Goal: Task Accomplishment & Management: Use online tool/utility

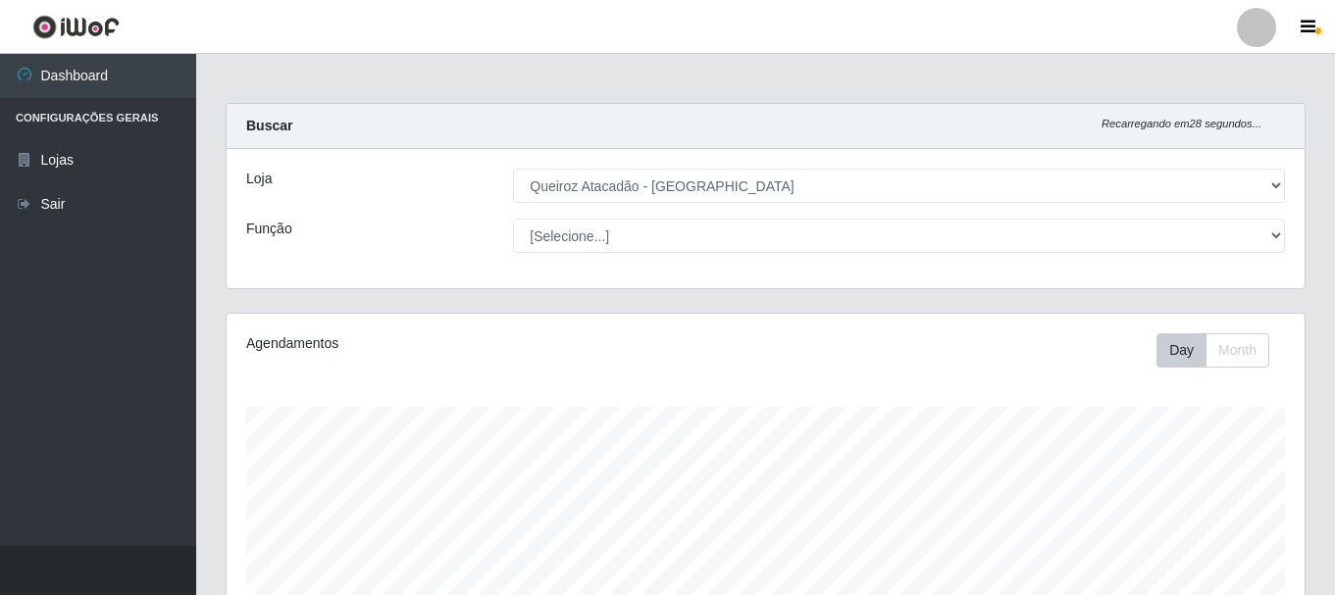
select select "464"
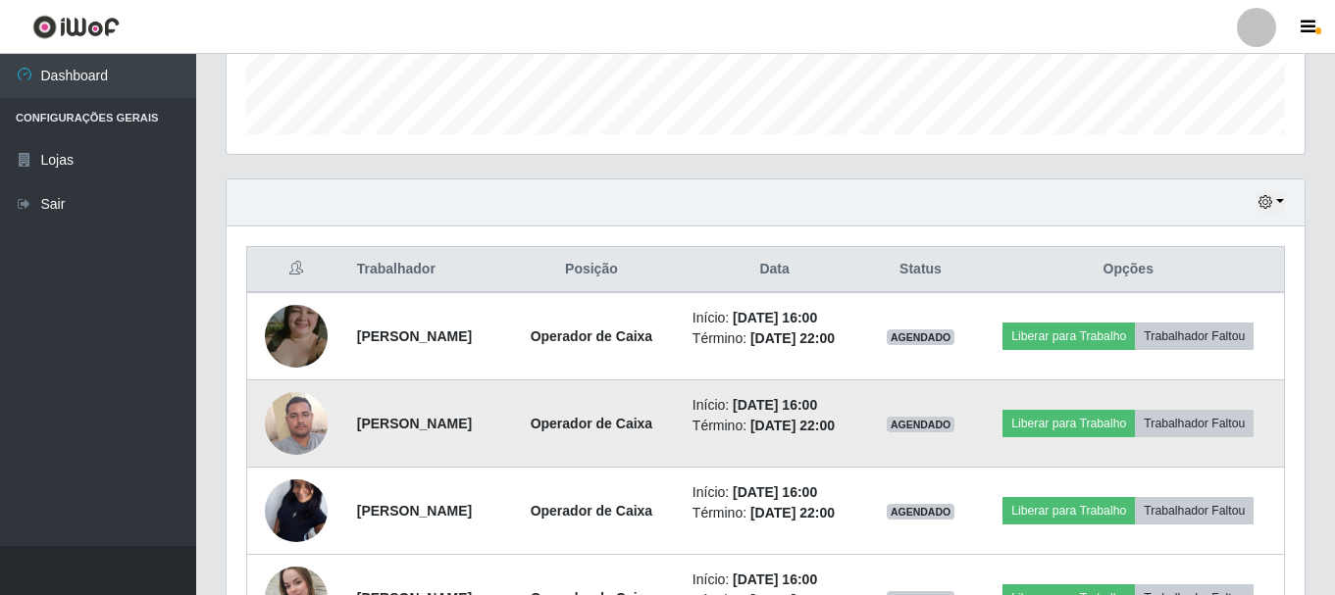
scroll to position [686, 0]
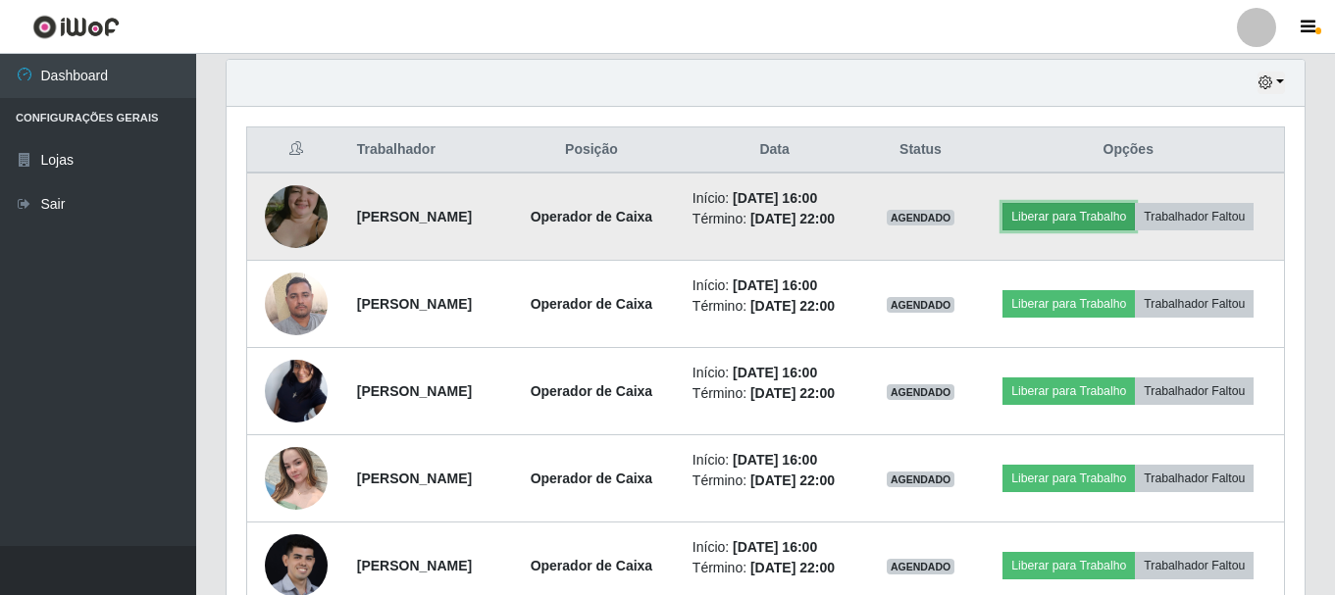
click at [1135, 213] on button "Liberar para Trabalho" at bounding box center [1068, 216] width 132 height 27
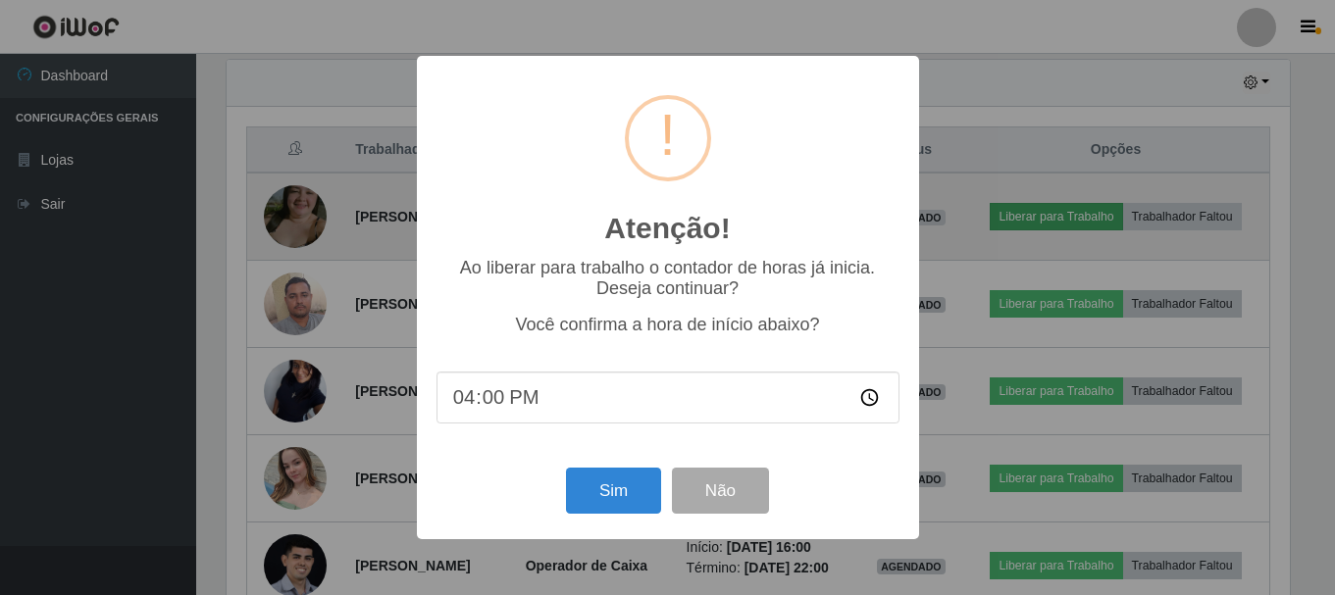
scroll to position [407, 1068]
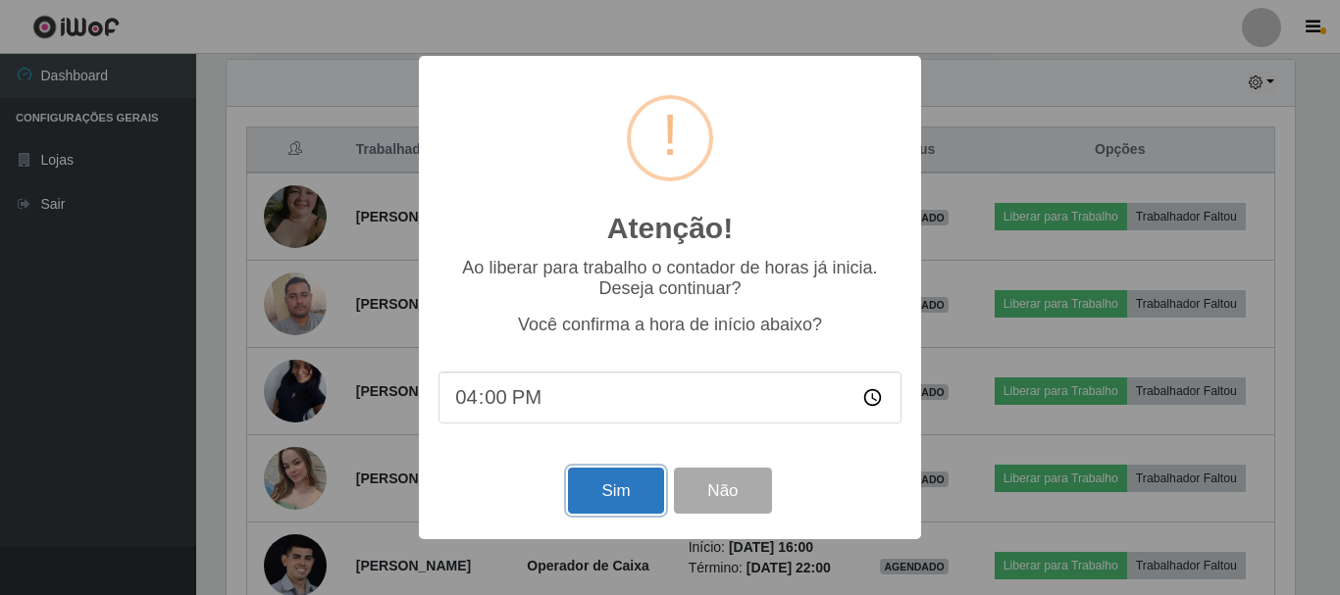
click at [617, 489] on button "Sim" at bounding box center [615, 491] width 95 height 46
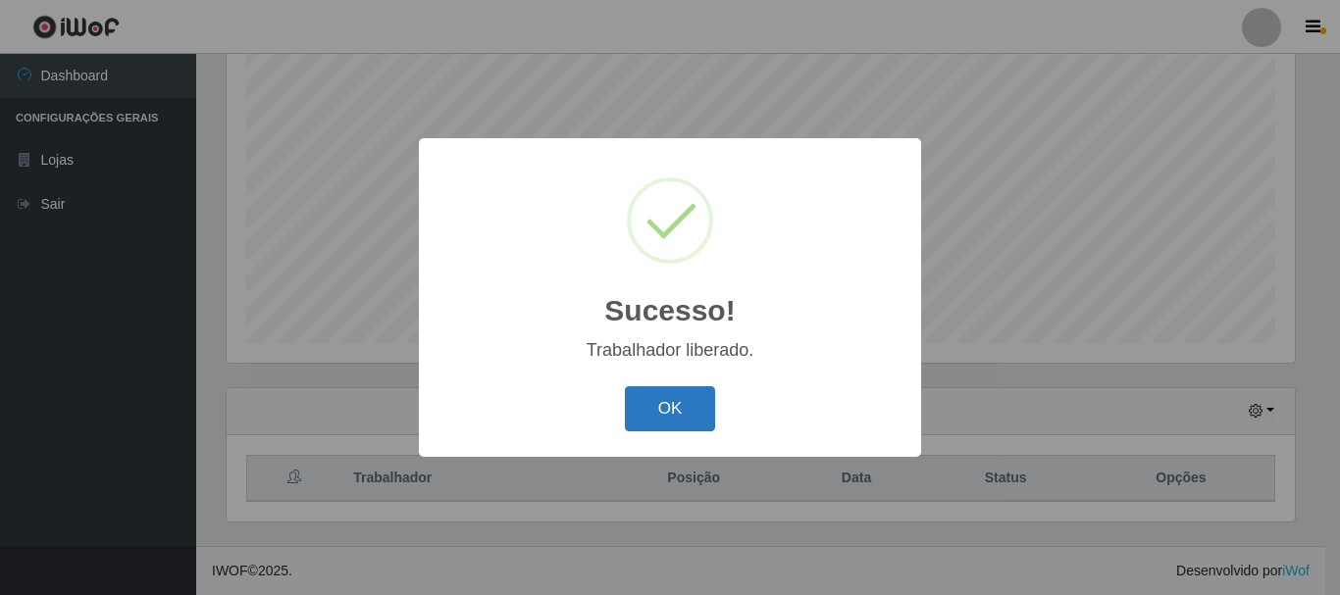
click at [649, 408] on button "OK" at bounding box center [670, 409] width 91 height 46
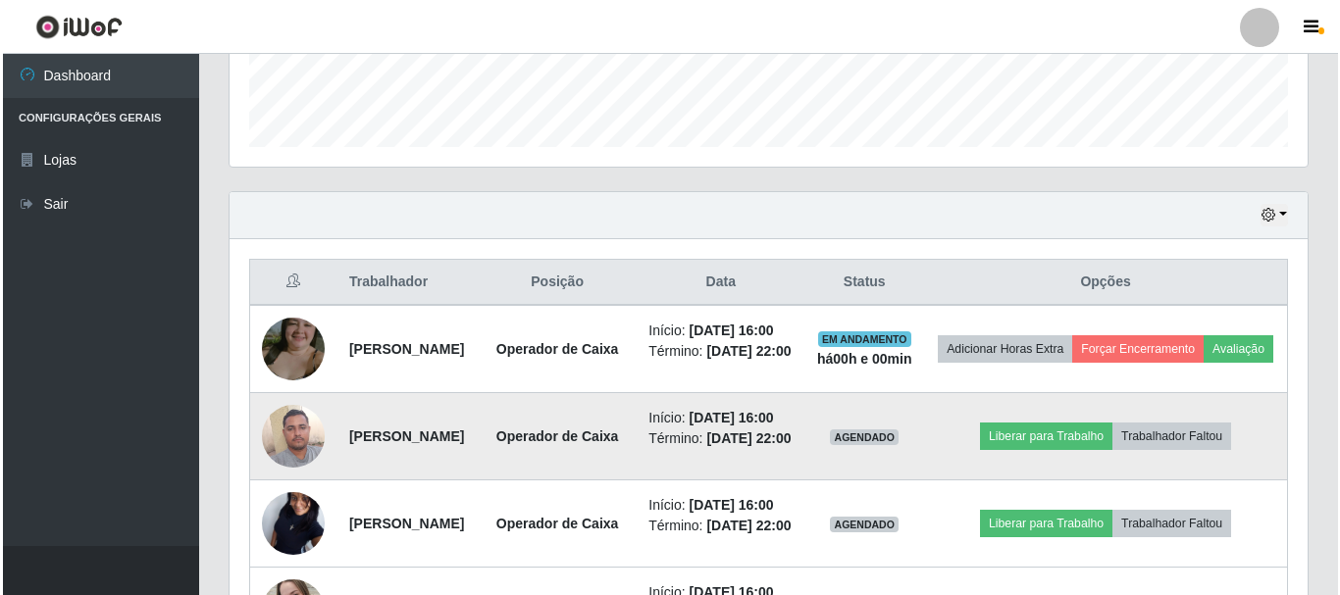
scroll to position [848, 0]
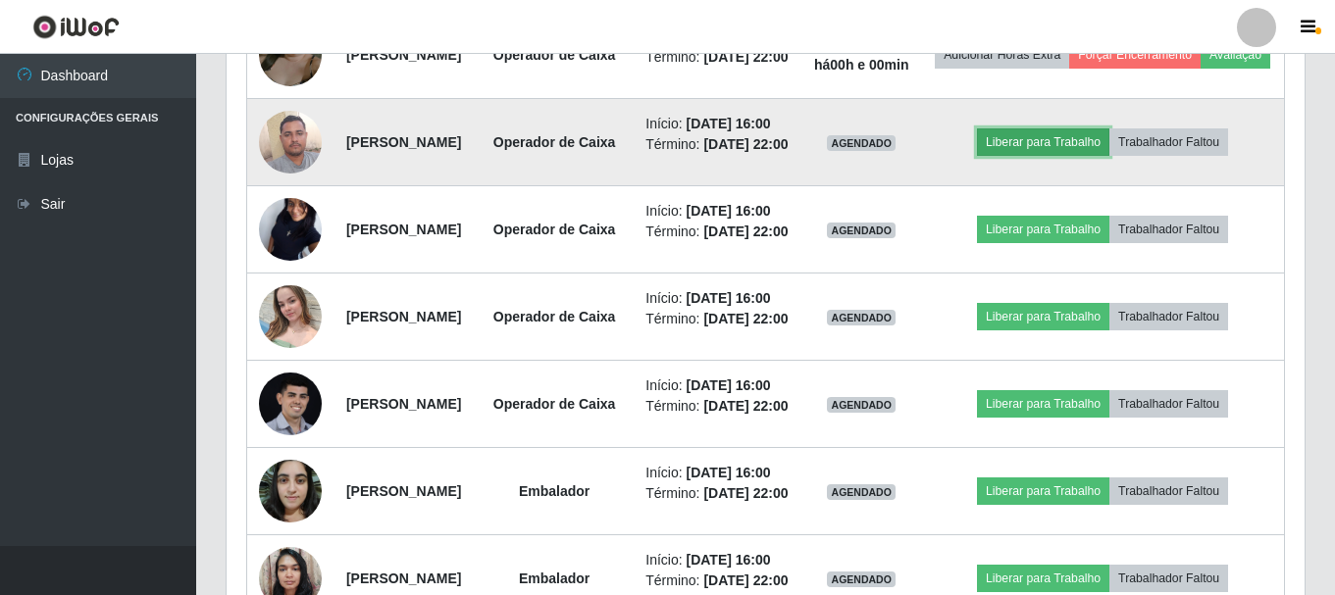
click at [1087, 156] on button "Liberar para Trabalho" at bounding box center [1043, 141] width 132 height 27
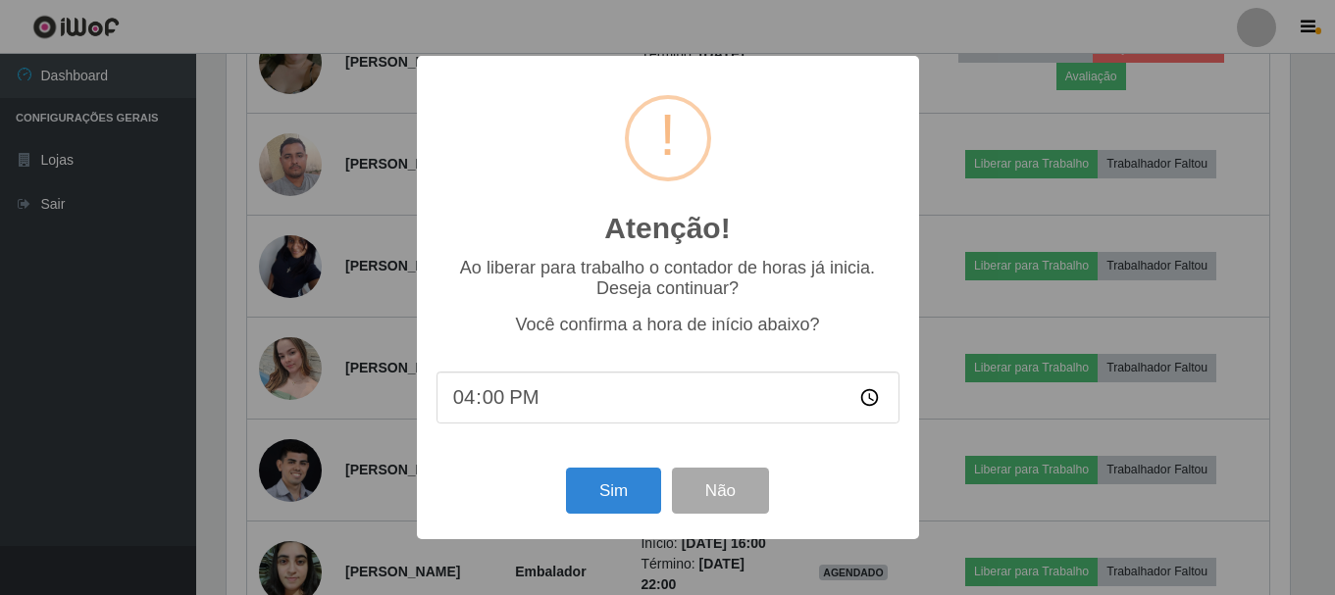
scroll to position [407, 1068]
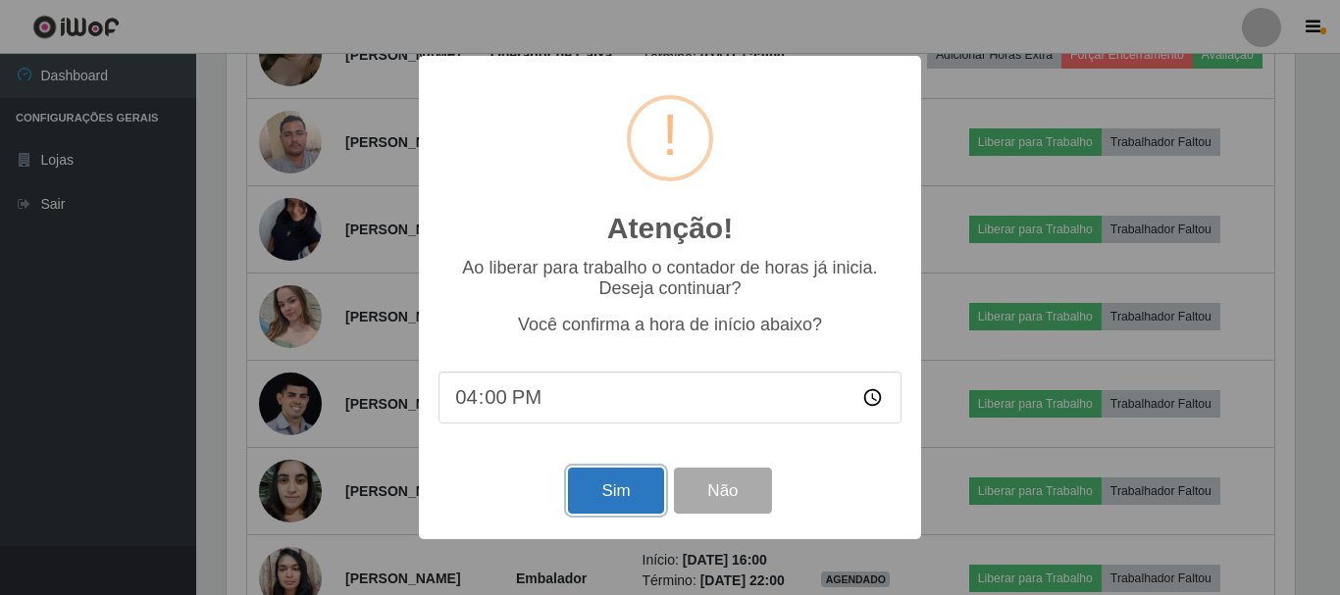
click at [592, 504] on button "Sim" at bounding box center [615, 491] width 95 height 46
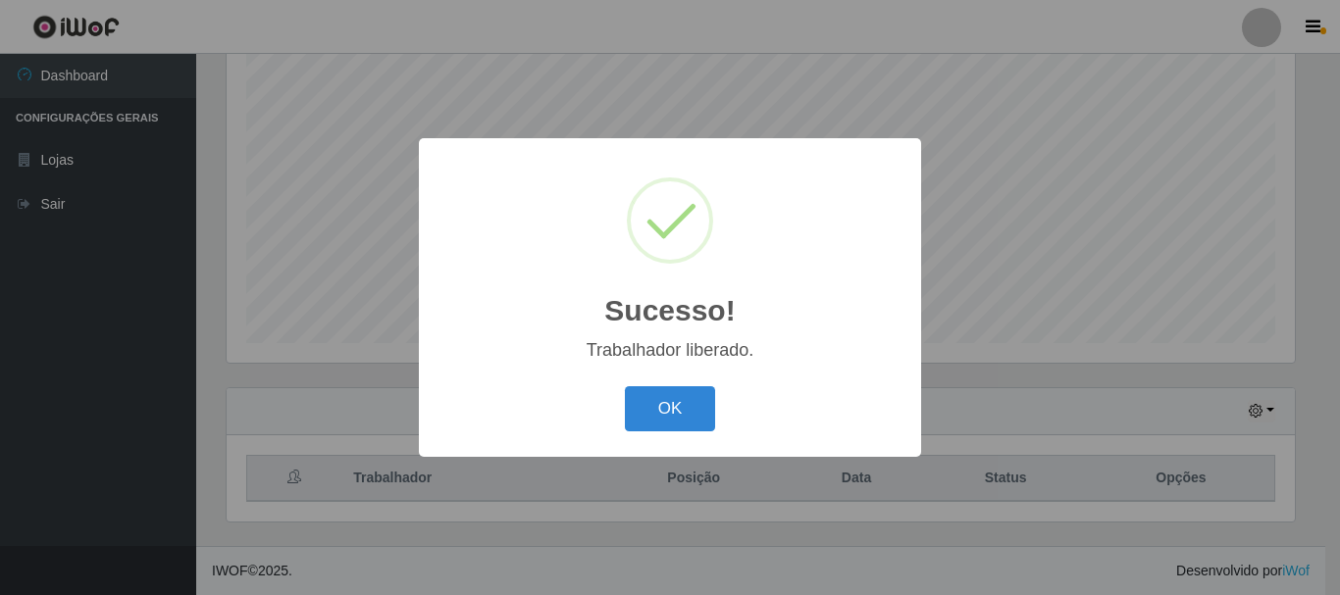
click at [715, 414] on div "OK Cancel" at bounding box center [669, 409] width 463 height 56
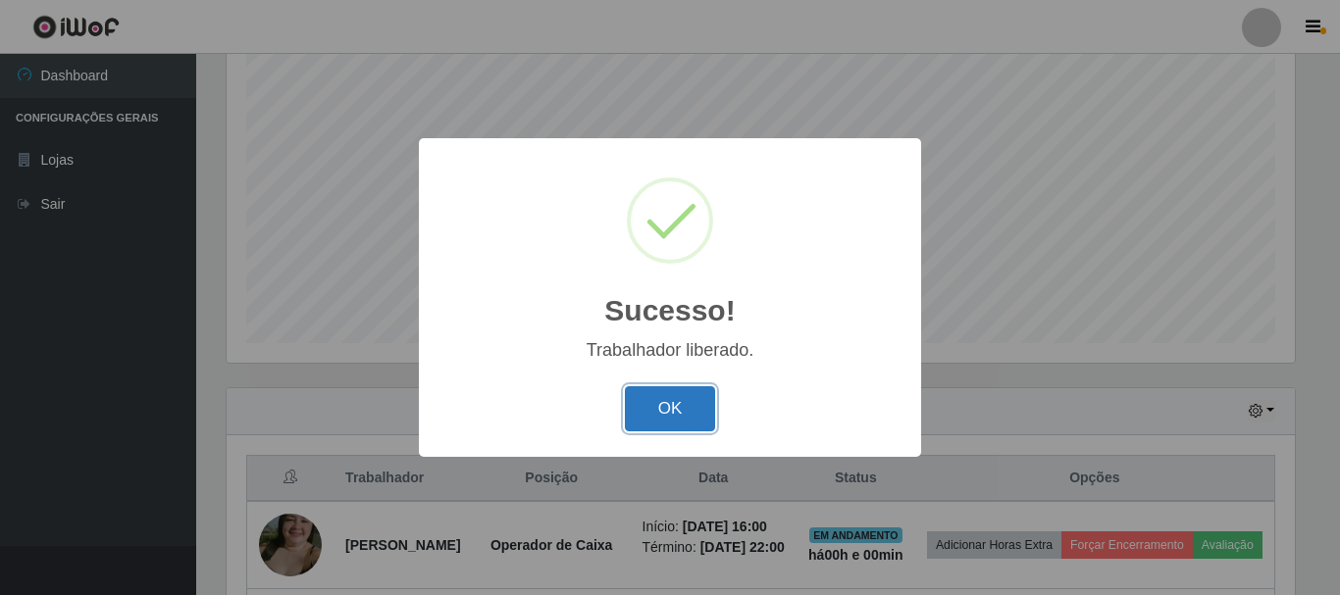
click at [691, 399] on button "OK" at bounding box center [670, 409] width 91 height 46
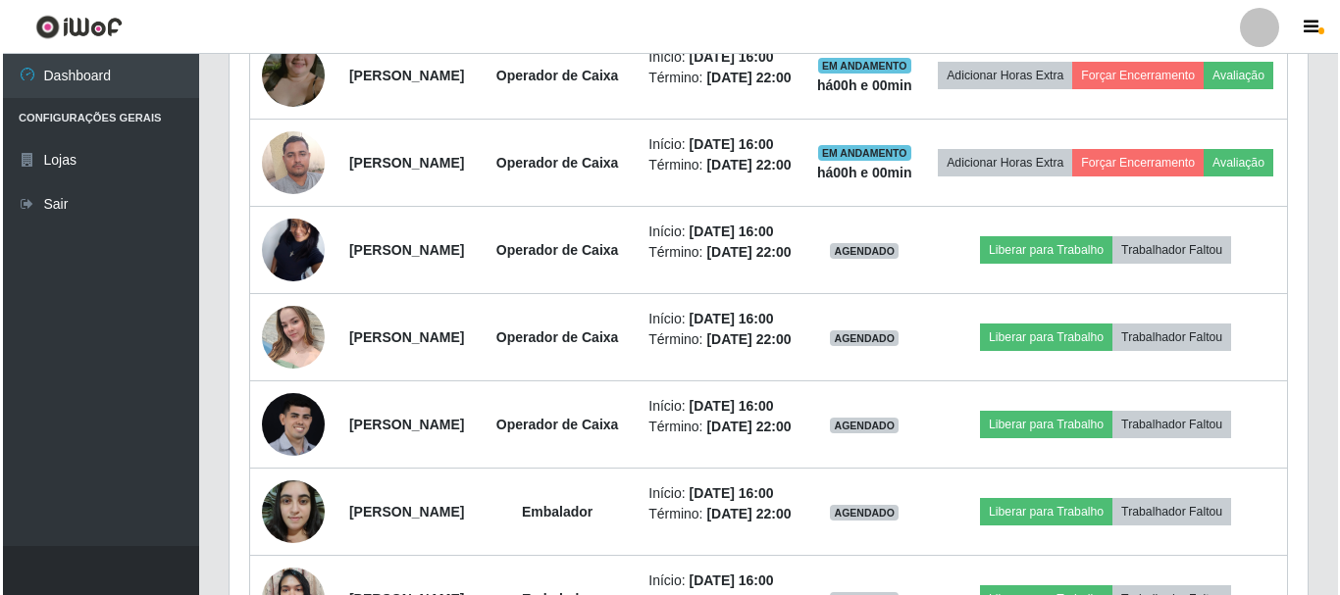
scroll to position [848, 0]
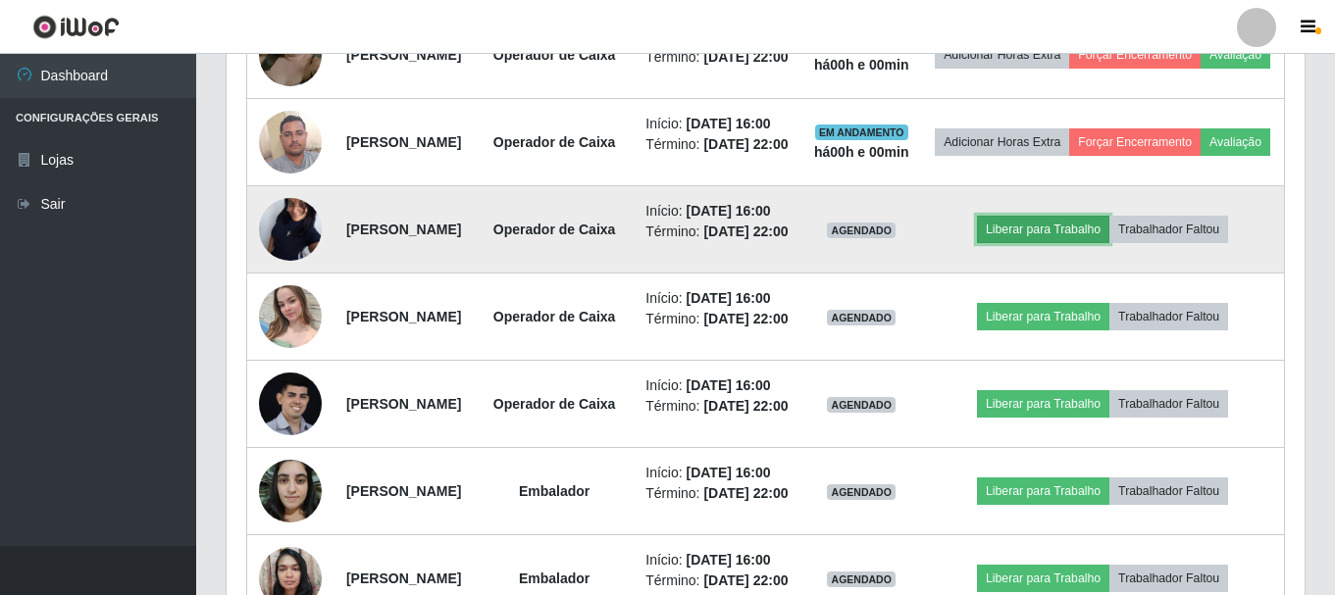
click at [1056, 243] on button "Liberar para Trabalho" at bounding box center [1043, 229] width 132 height 27
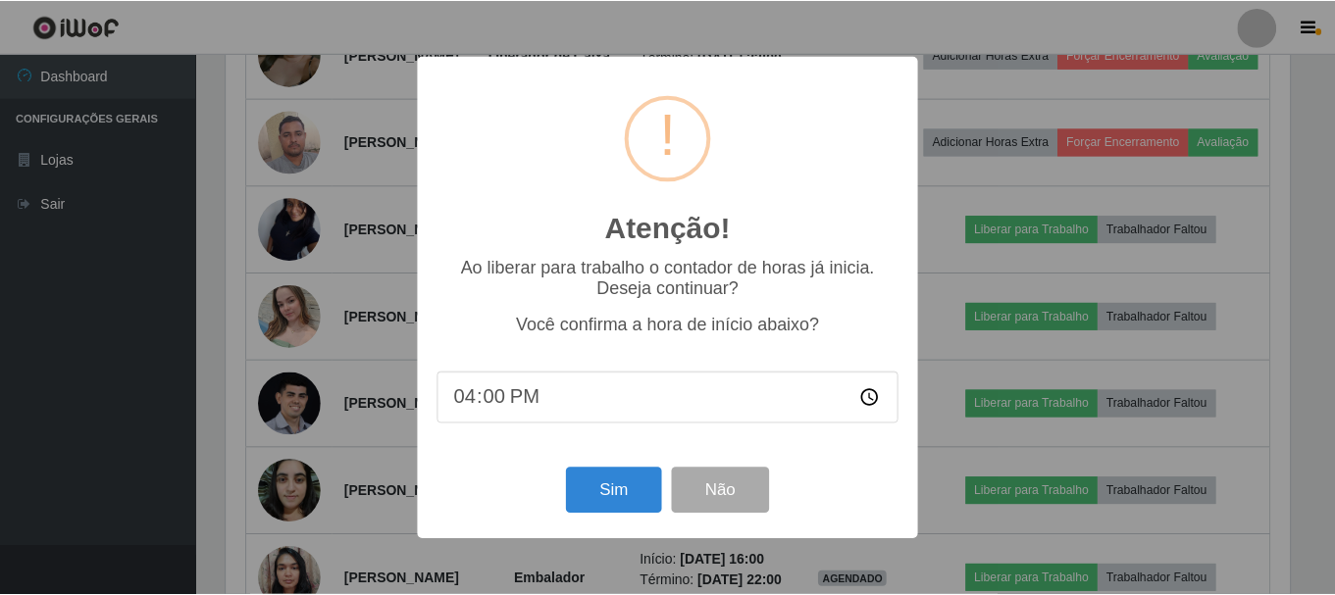
scroll to position [407, 1068]
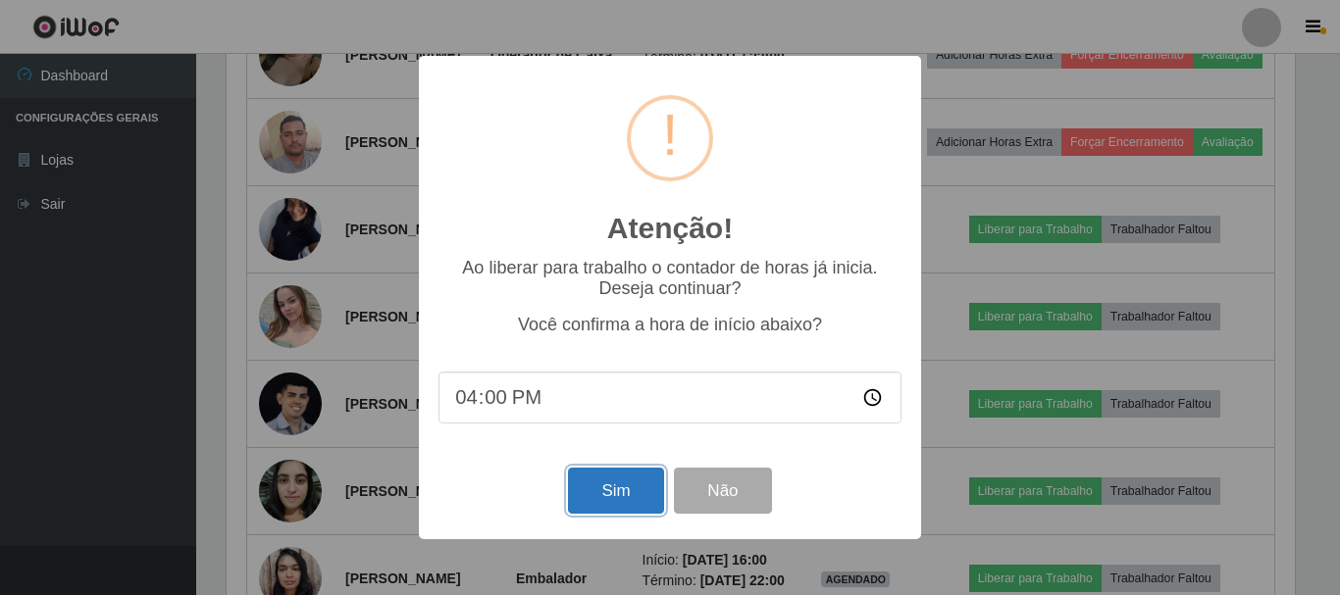
click at [627, 482] on button "Sim" at bounding box center [615, 491] width 95 height 46
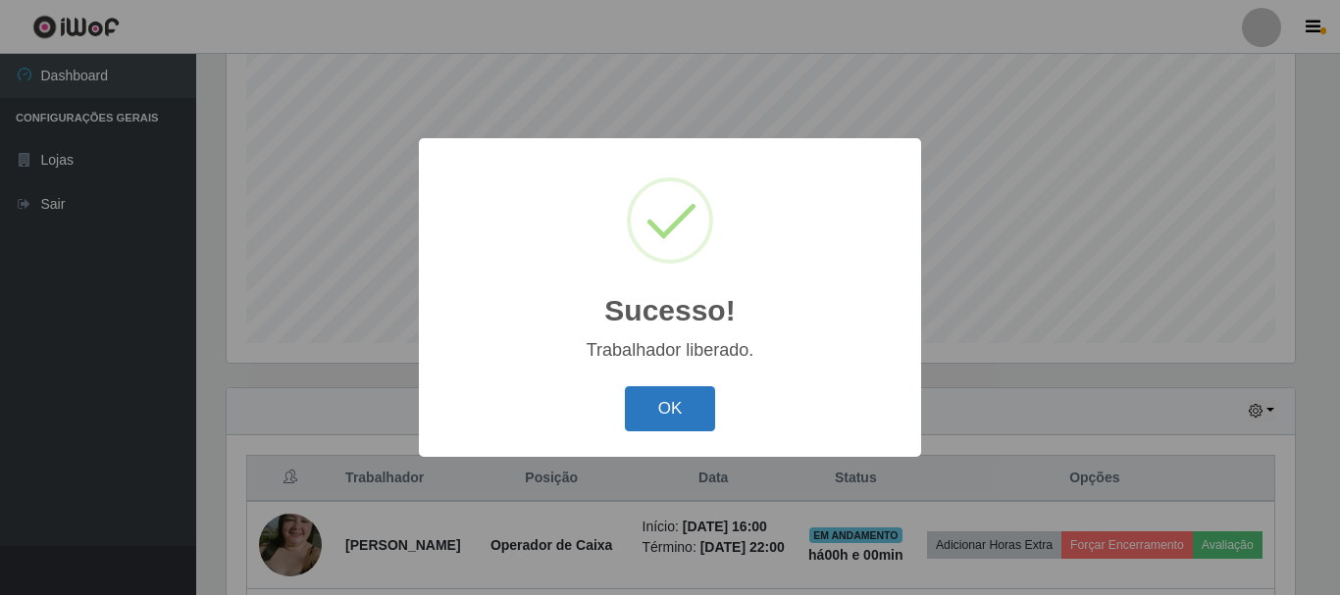
click at [681, 409] on button "OK" at bounding box center [670, 409] width 91 height 46
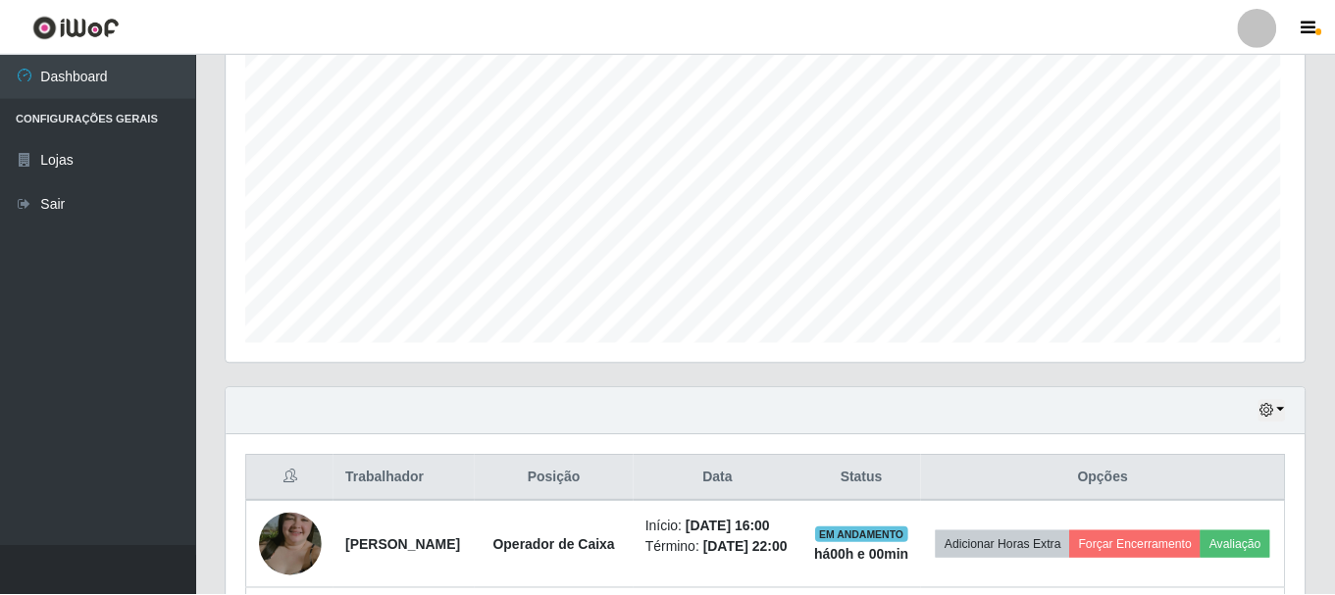
scroll to position [0, 0]
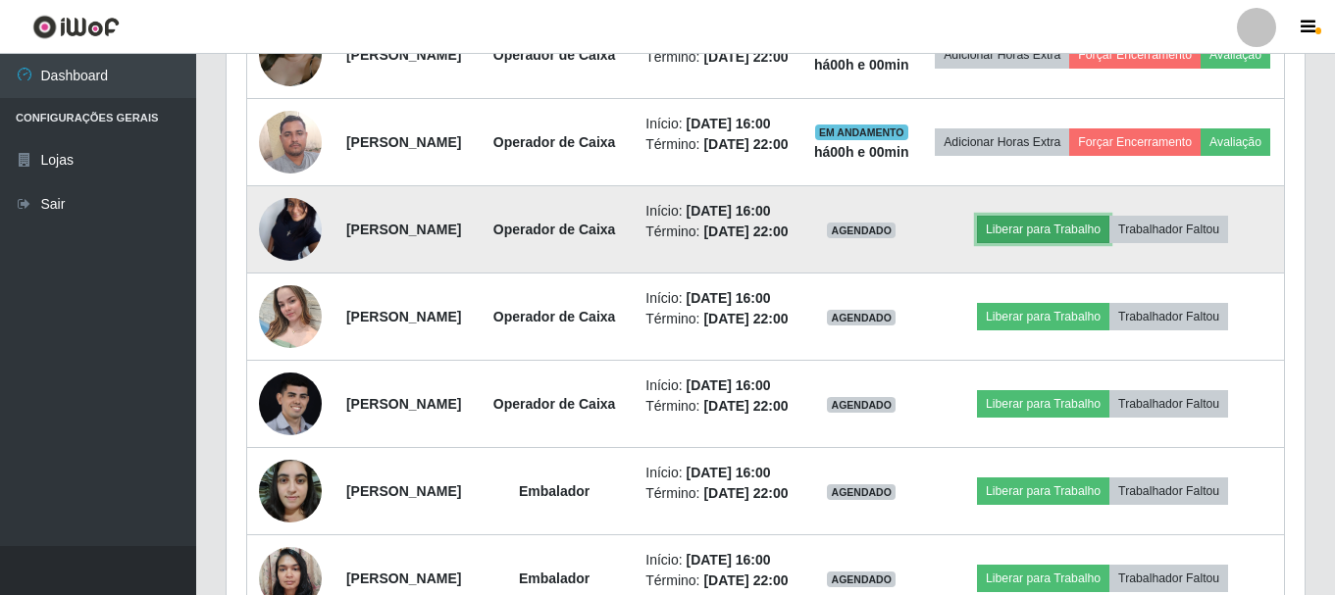
click at [1042, 243] on button "Liberar para Trabalho" at bounding box center [1043, 229] width 132 height 27
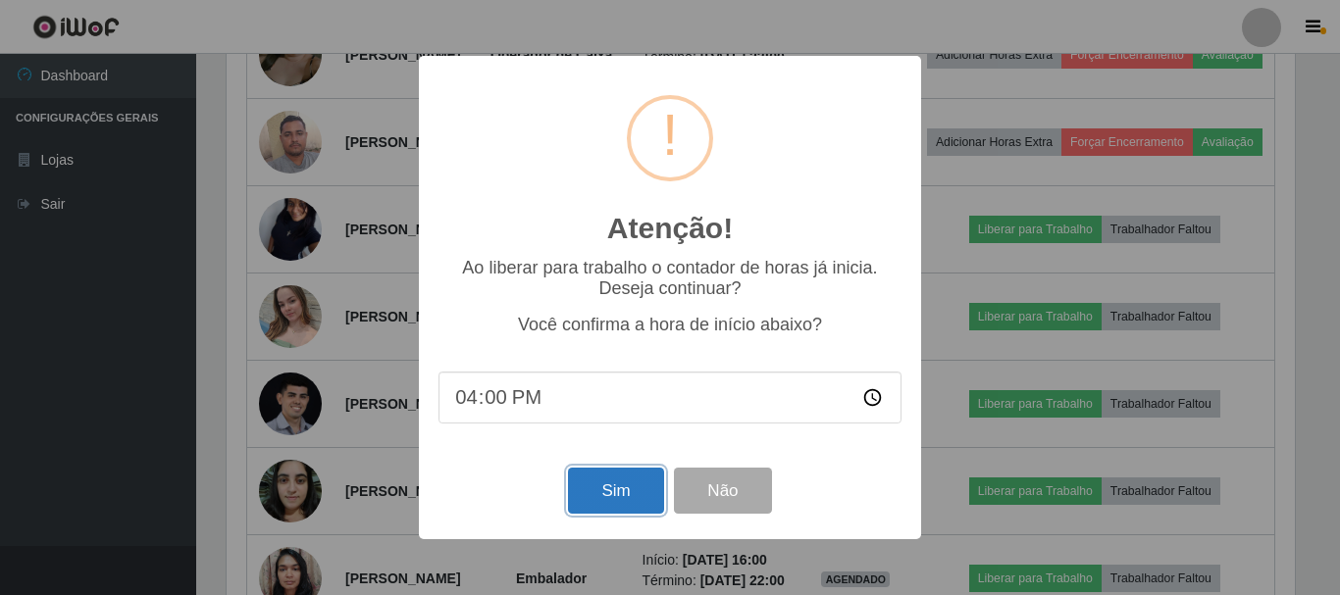
click at [631, 499] on button "Sim" at bounding box center [615, 491] width 95 height 46
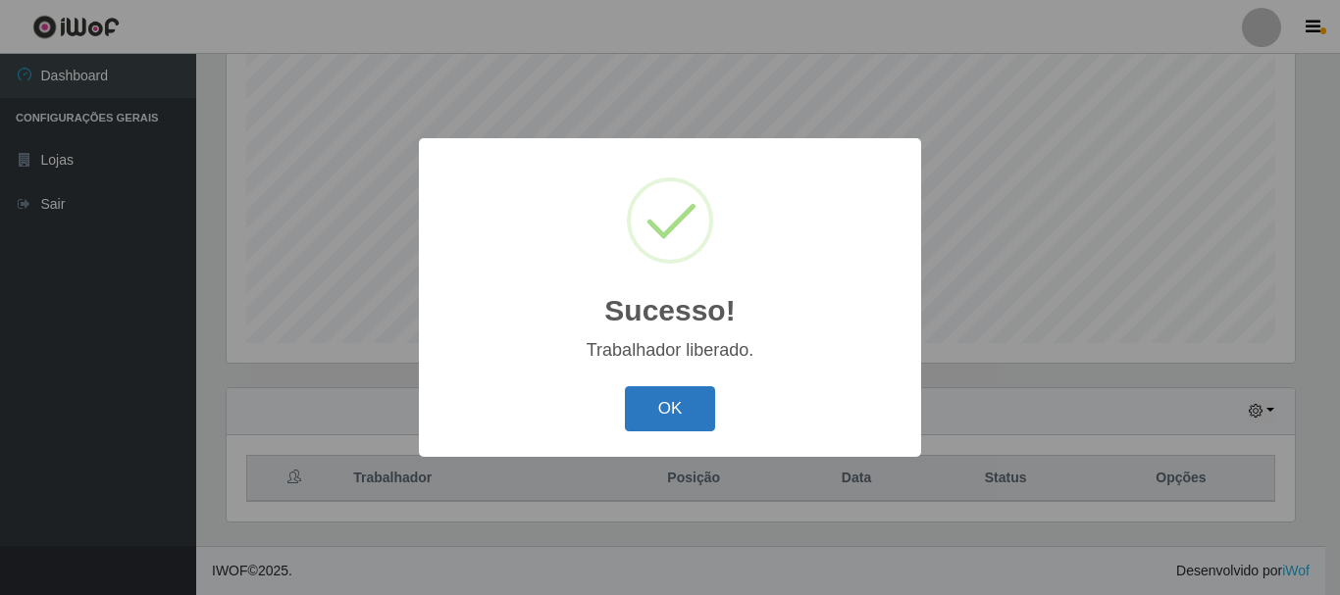
click at [641, 402] on button "OK" at bounding box center [670, 409] width 91 height 46
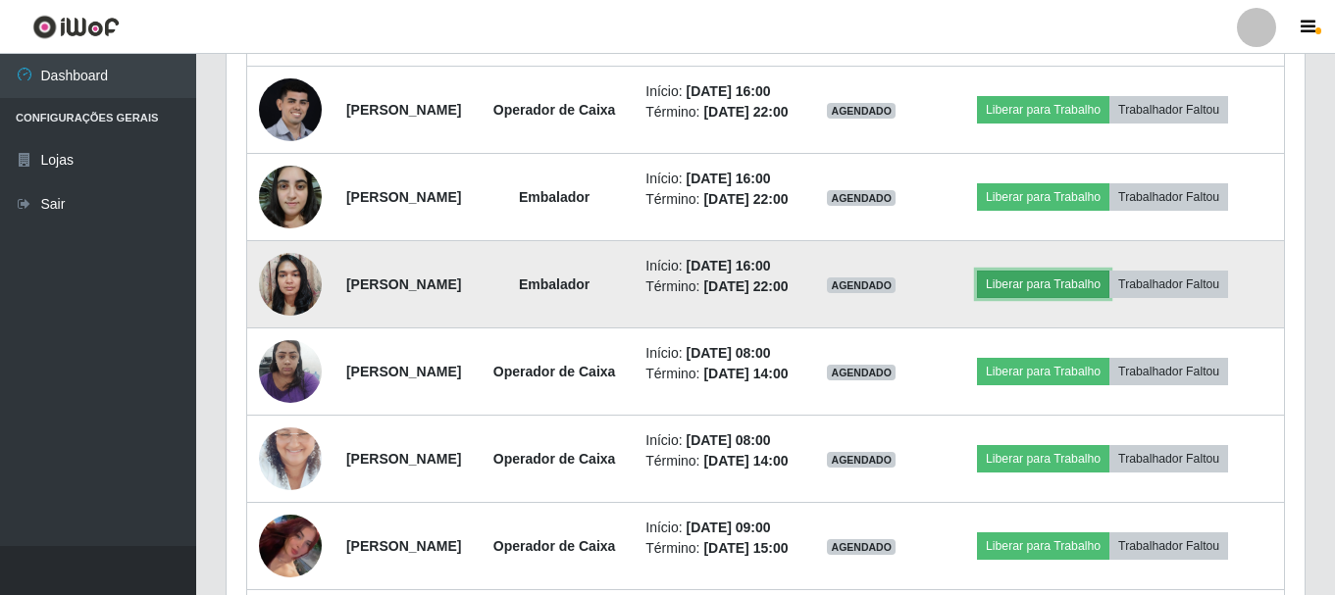
click at [1055, 298] on button "Liberar para Trabalho" at bounding box center [1043, 284] width 132 height 27
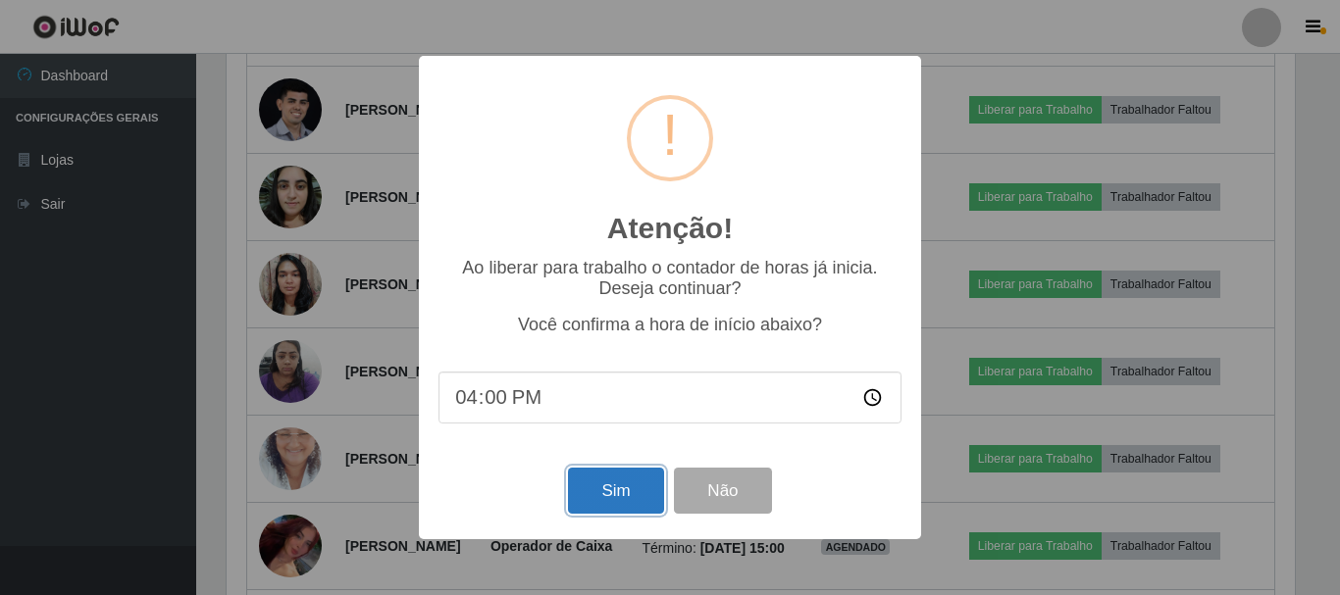
click at [634, 479] on button "Sim" at bounding box center [615, 491] width 95 height 46
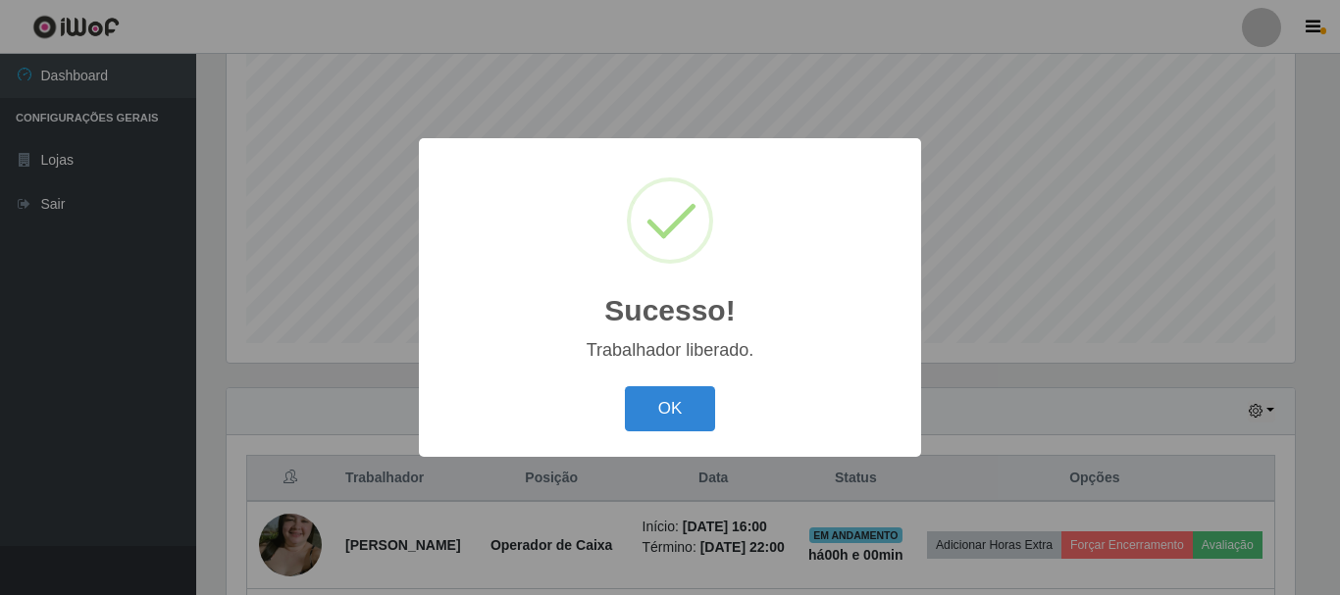
click at [726, 421] on div "OK Cancel" at bounding box center [669, 409] width 463 height 56
click at [707, 417] on button "OK" at bounding box center [670, 409] width 91 height 46
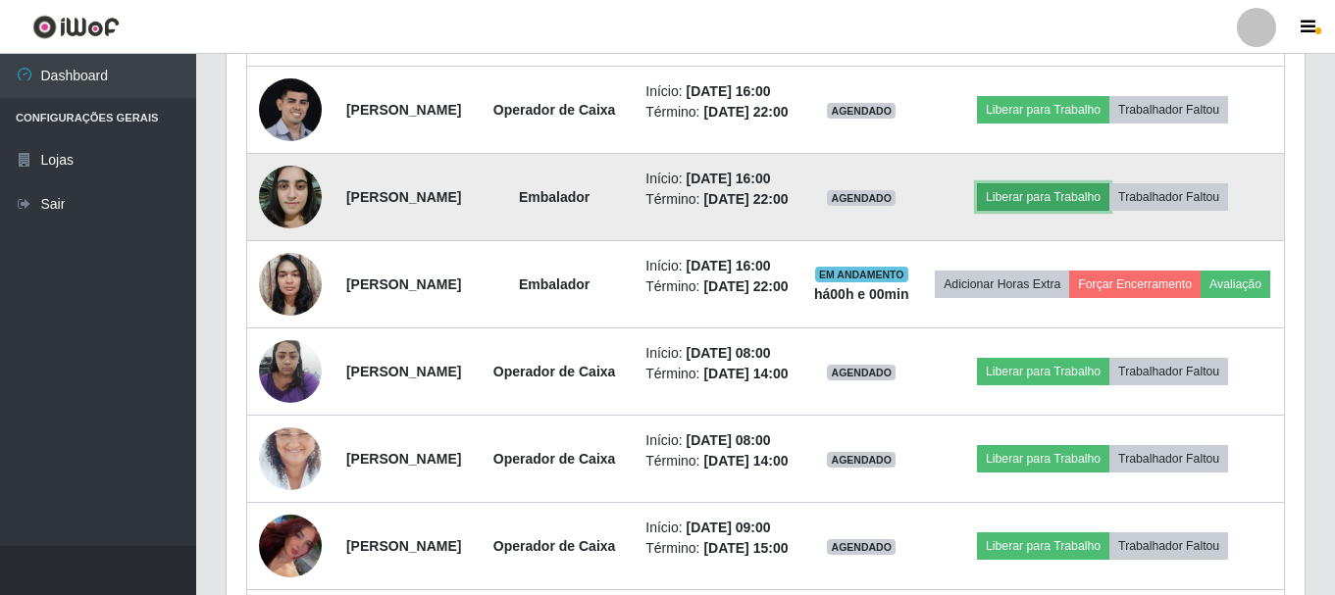
click at [1096, 211] on button "Liberar para Trabalho" at bounding box center [1043, 196] width 132 height 27
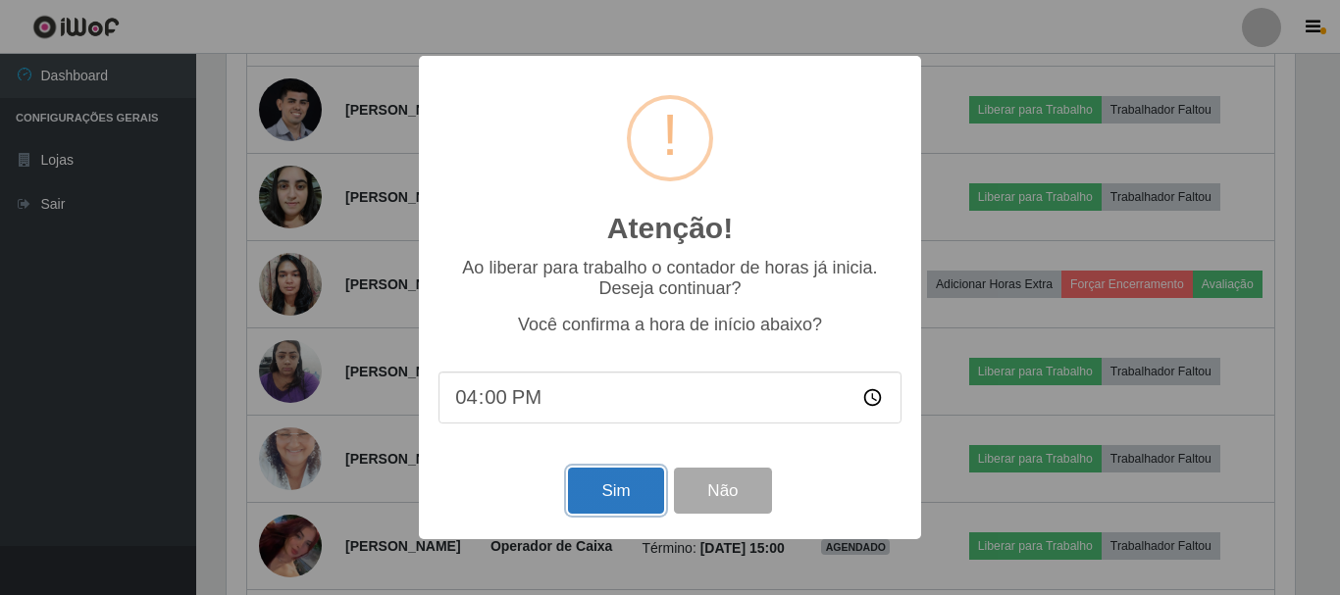
click at [637, 491] on button "Sim" at bounding box center [615, 491] width 95 height 46
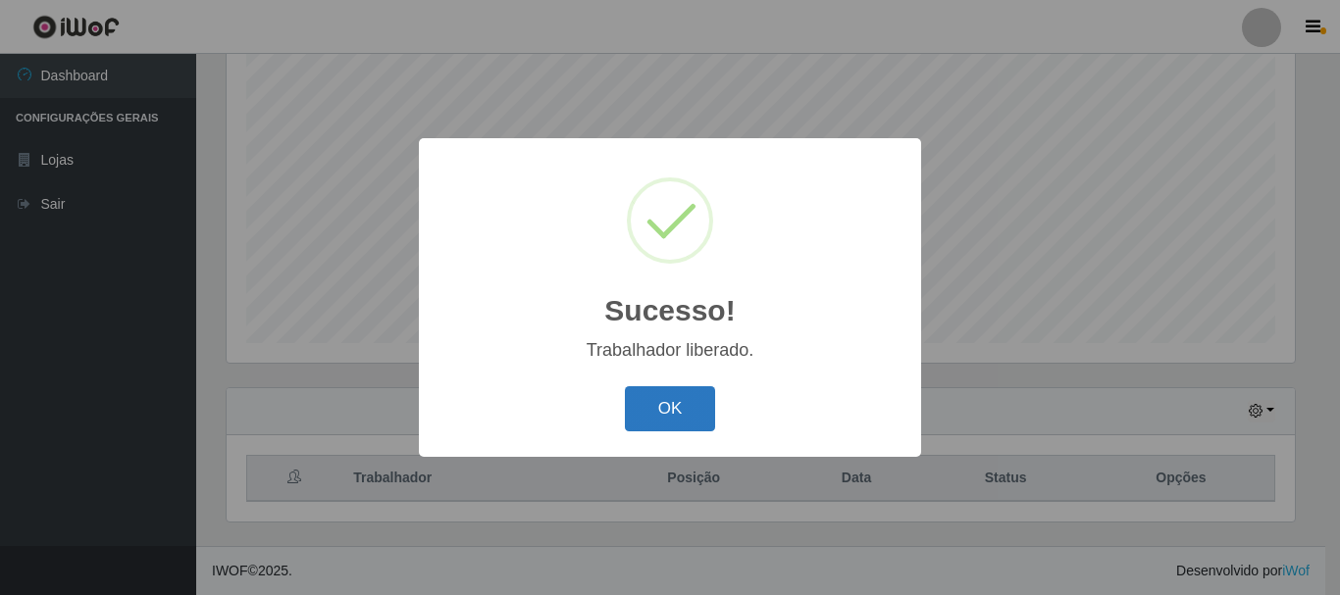
click at [690, 411] on button "OK" at bounding box center [670, 409] width 91 height 46
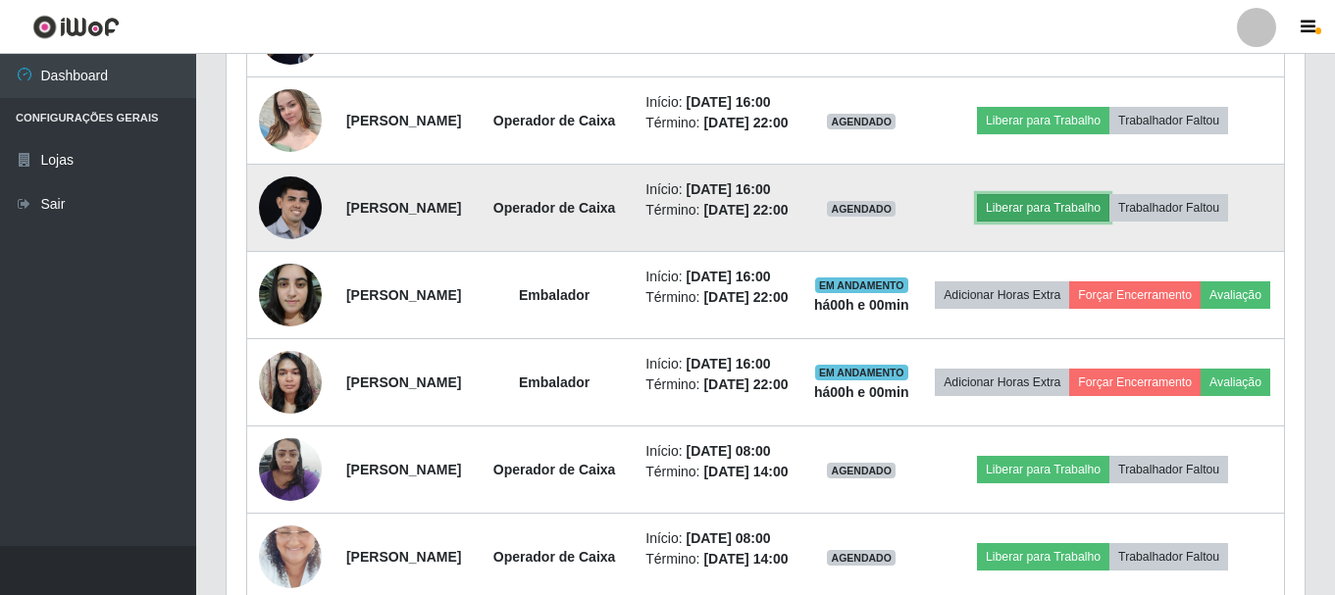
click at [1096, 222] on button "Liberar para Trabalho" at bounding box center [1043, 207] width 132 height 27
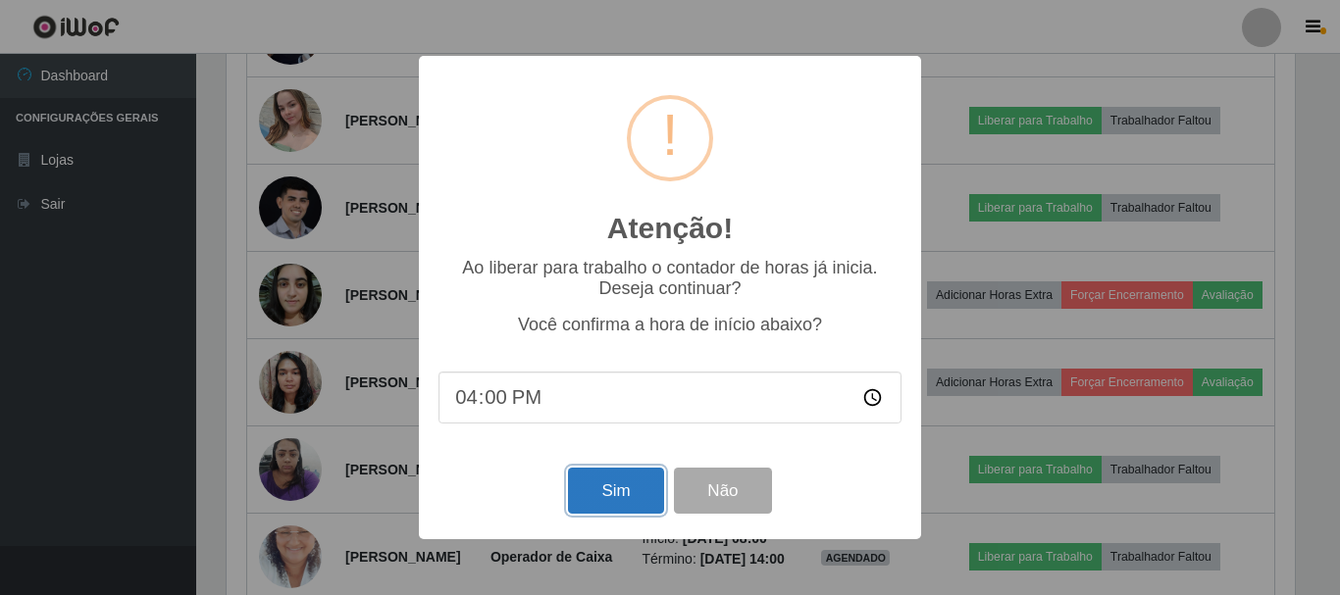
click at [580, 495] on button "Sim" at bounding box center [615, 491] width 95 height 46
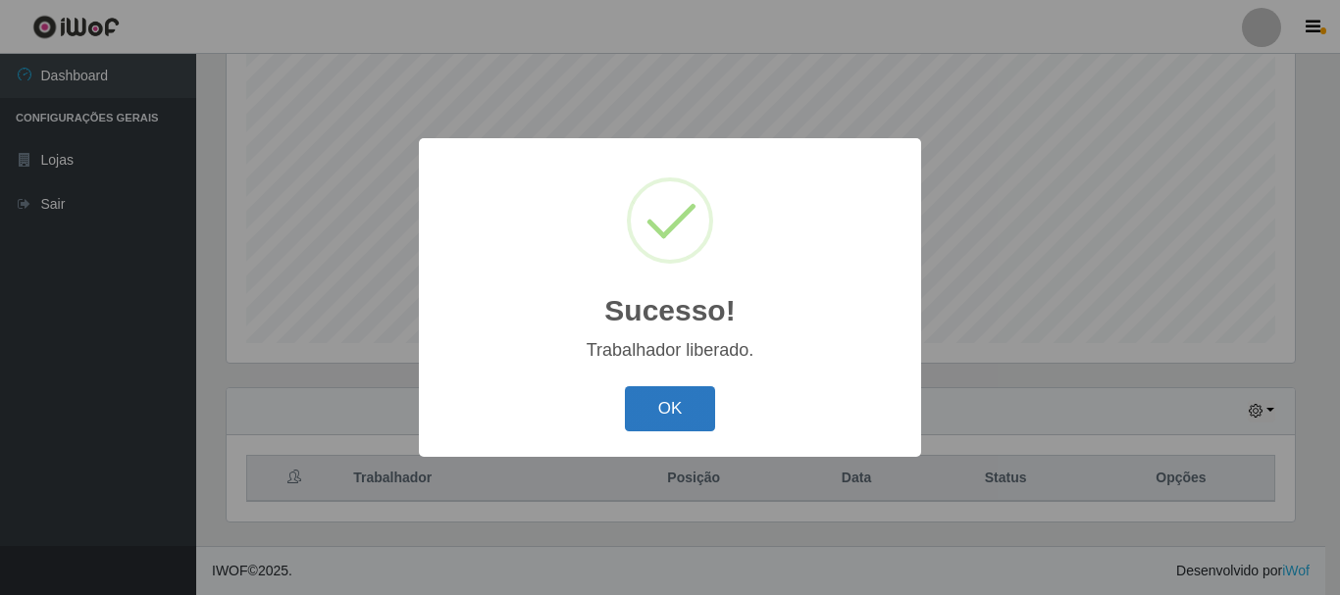
click at [694, 421] on button "OK" at bounding box center [670, 409] width 91 height 46
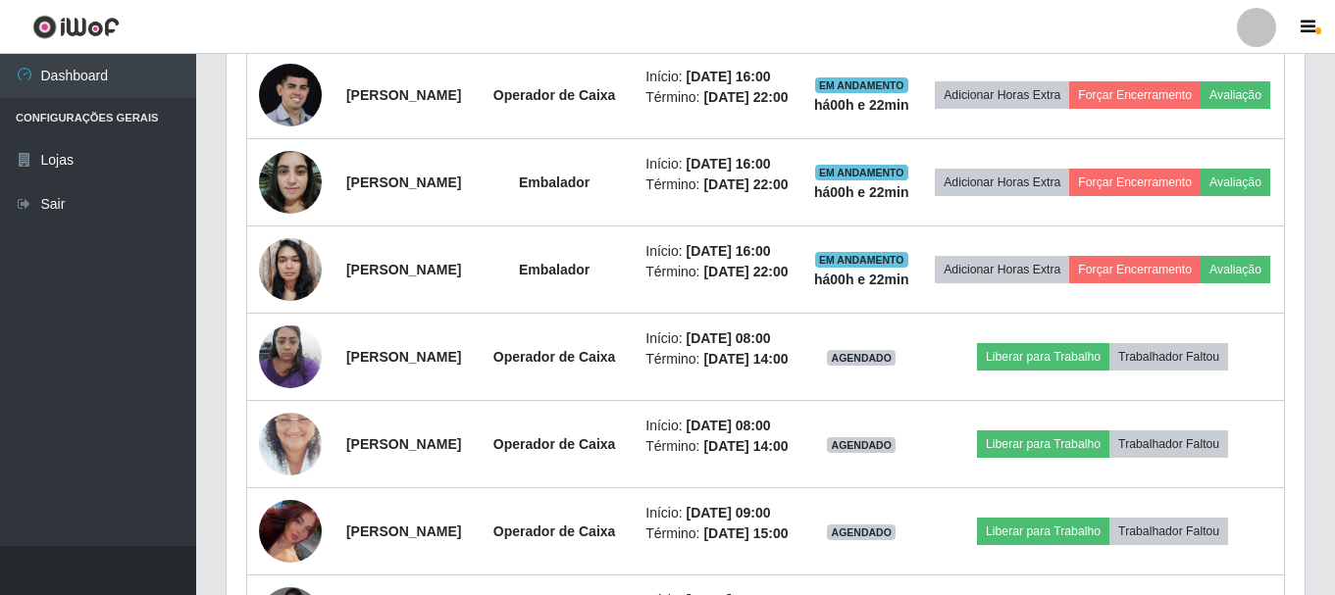
scroll to position [977, 0]
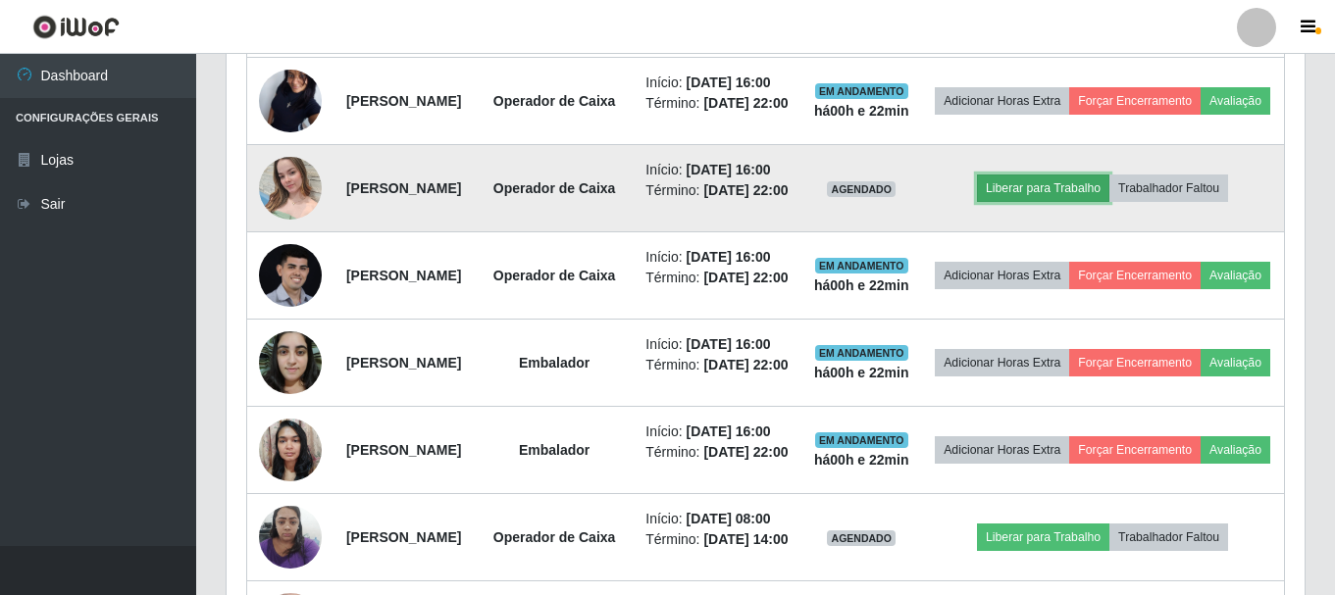
click at [1109, 202] on button "Liberar para Trabalho" at bounding box center [1043, 188] width 132 height 27
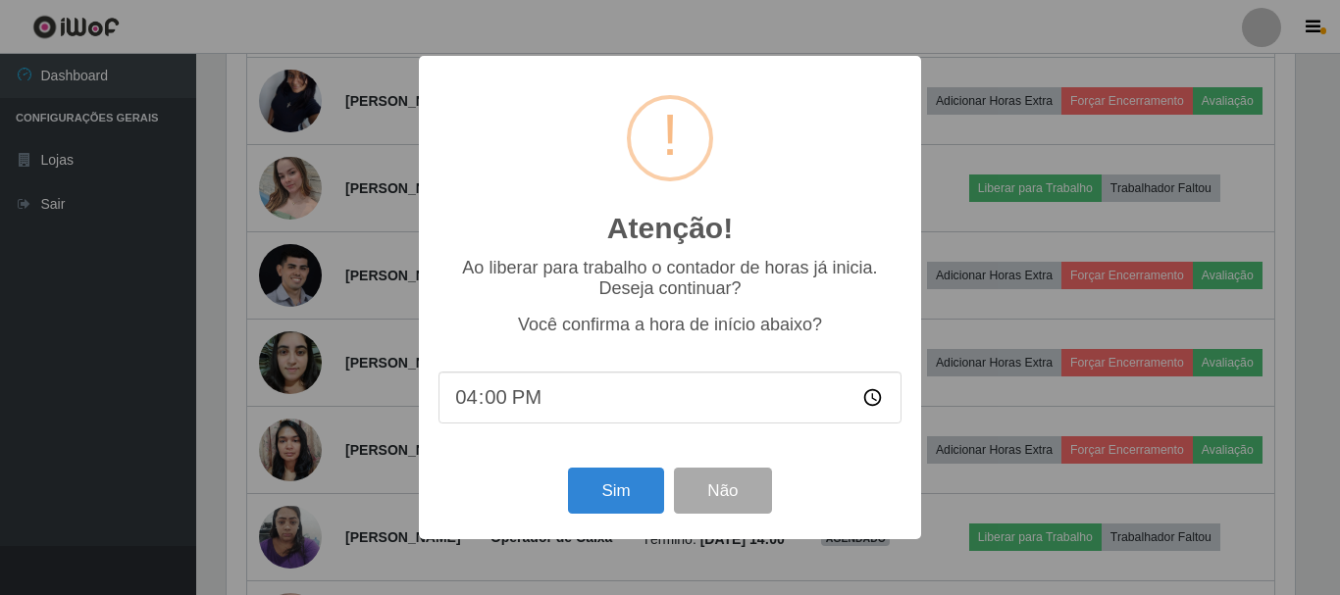
click at [663, 414] on input "16:00" at bounding box center [669, 398] width 463 height 52
type input "16:22"
click at [644, 490] on button "Sim" at bounding box center [615, 491] width 95 height 46
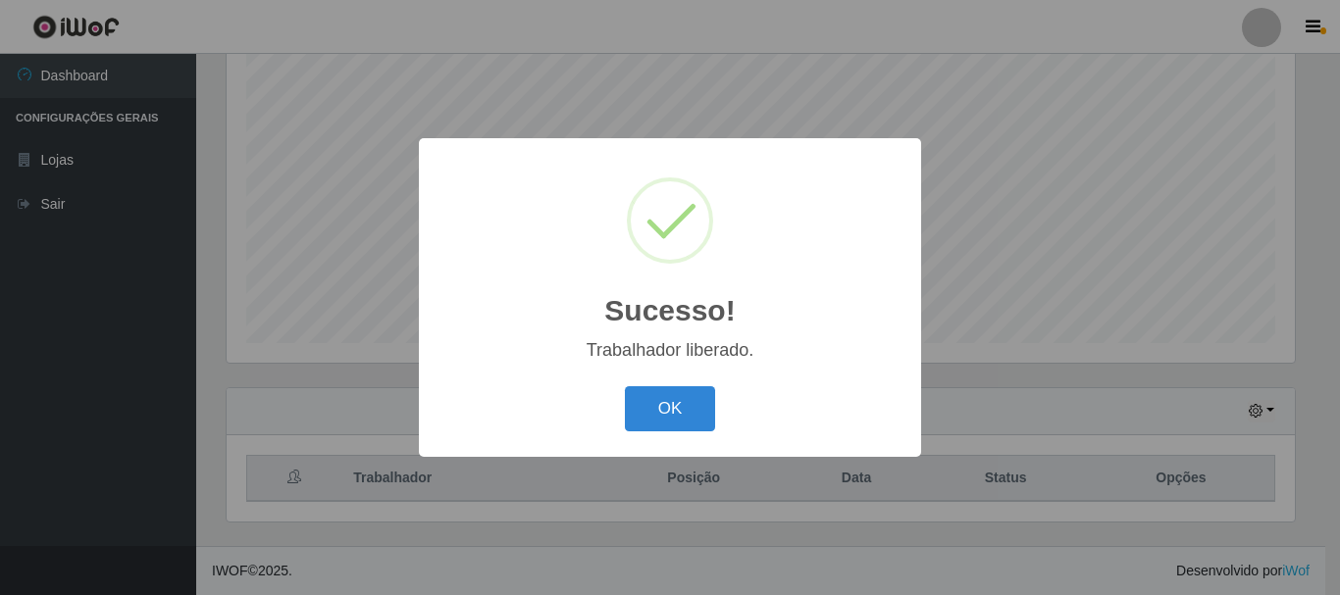
click at [625, 386] on button "OK" at bounding box center [670, 409] width 91 height 46
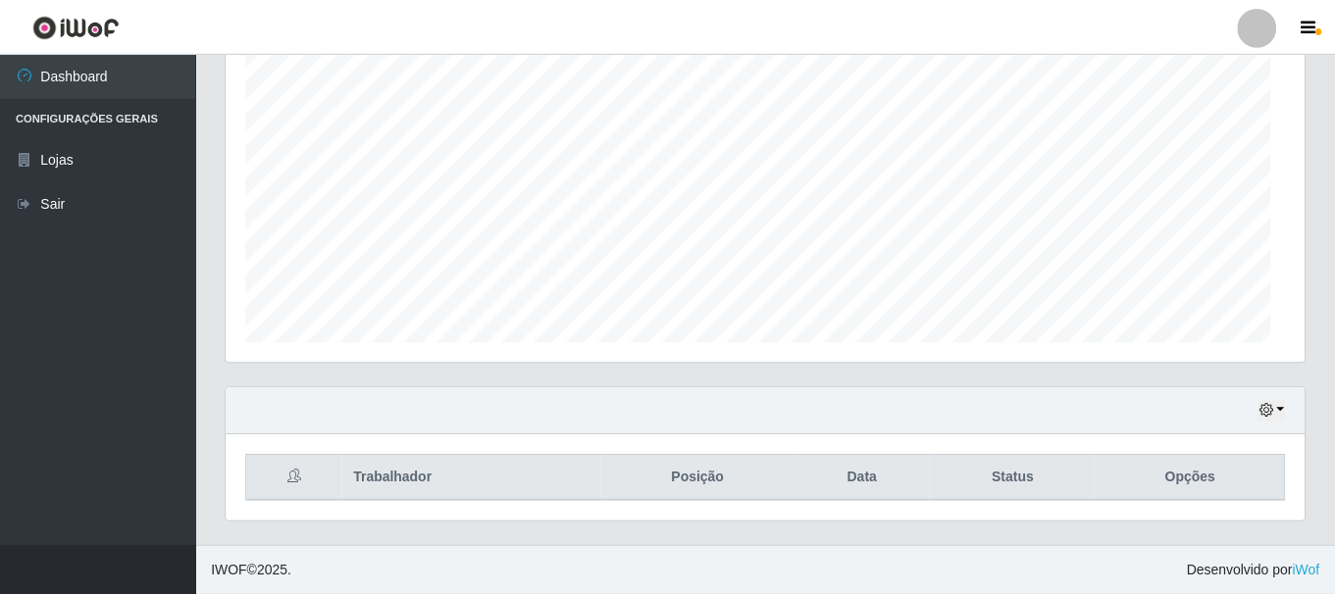
scroll to position [407, 1078]
